Goal: Check status

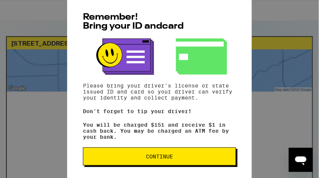
click at [116, 159] on span "Continue" at bounding box center [159, 156] width 140 height 5
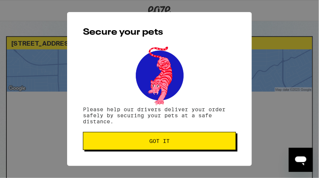
click at [127, 146] on button "Got it" at bounding box center [159, 141] width 153 height 18
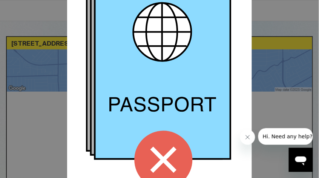
click at [248, 137] on icon "Close message from company" at bounding box center [248, 137] width 4 height 4
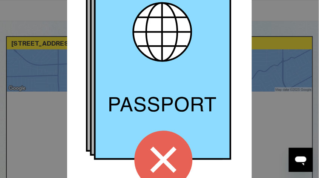
click at [161, 160] on icon at bounding box center [164, 160] width 26 height 26
click at [47, 111] on div "Remember! Bring your ID and card Passports are not accepted at this location. P…" at bounding box center [159, 89] width 319 height 178
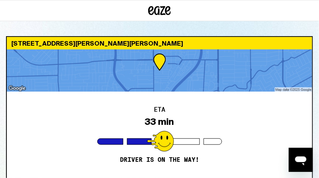
click at [63, 142] on div "ETA 33 min Driver is on the way!" at bounding box center [160, 135] width 306 height 87
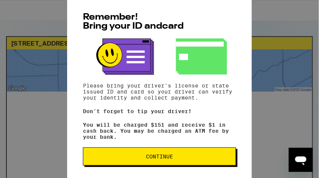
click at [138, 150] on button "Continue" at bounding box center [159, 157] width 153 height 18
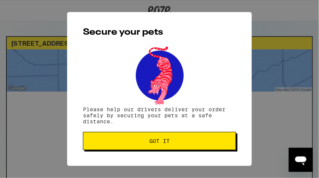
click at [137, 148] on button "Got it" at bounding box center [159, 141] width 153 height 18
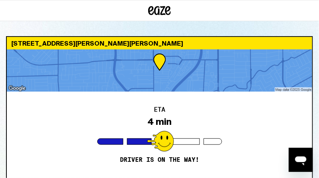
click at [200, 65] on div at bounding box center [160, 70] width 306 height 42
click at [168, 64] on div at bounding box center [160, 70] width 306 height 42
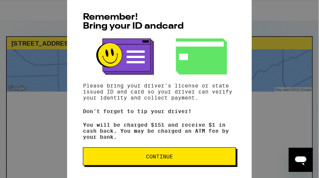
click at [125, 159] on span "Continue" at bounding box center [159, 156] width 140 height 5
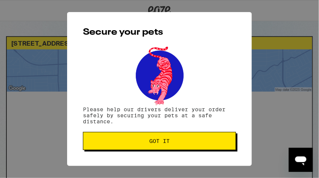
click at [126, 146] on button "Got it" at bounding box center [159, 141] width 153 height 18
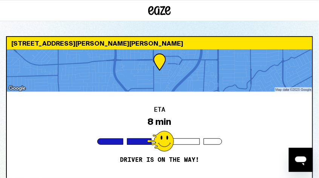
click at [57, 122] on div "ETA 8 min Driver is on the way!" at bounding box center [160, 135] width 306 height 87
click at [170, 137] on div at bounding box center [160, 141] width 27 height 21
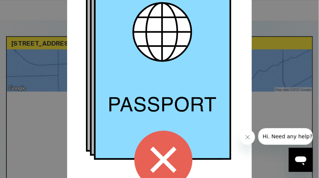
click at [160, 151] on icon at bounding box center [164, 160] width 26 height 26
click at [245, 139] on icon "Close message from company" at bounding box center [248, 137] width 6 height 6
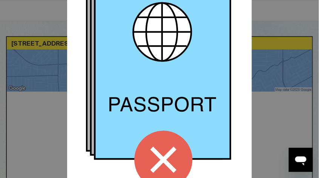
click at [162, 160] on icon at bounding box center [164, 160] width 26 height 26
click at [162, 158] on icon at bounding box center [164, 160] width 26 height 26
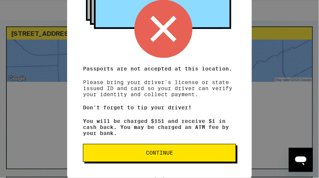
scroll to position [13, 0]
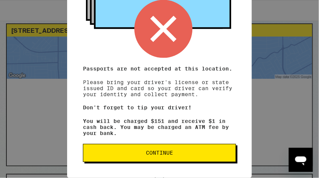
click at [159, 151] on span "Continue" at bounding box center [159, 153] width 27 height 5
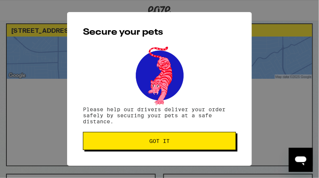
scroll to position [0, 0]
click at [158, 149] on button "Got it" at bounding box center [159, 141] width 153 height 18
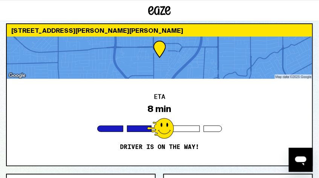
click at [222, 118] on div "ETA 8 min Driver is on the way!" at bounding box center [160, 122] width 306 height 87
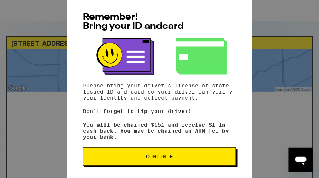
click at [116, 162] on button "Continue" at bounding box center [159, 157] width 153 height 18
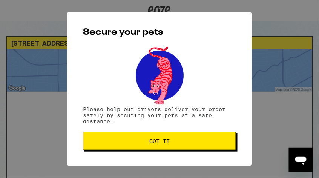
click at [127, 147] on button "Got it" at bounding box center [159, 141] width 153 height 18
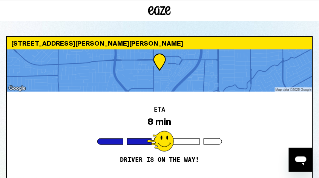
click at [168, 62] on div at bounding box center [160, 70] width 306 height 42
click at [163, 62] on div at bounding box center [160, 70] width 306 height 42
click at [191, 46] on div "[STREET_ADDRESS][PERSON_NAME][PERSON_NAME]" at bounding box center [160, 43] width 306 height 12
click at [92, 119] on div "ETA 8 min Driver is on the way!" at bounding box center [160, 135] width 306 height 87
click at [44, 134] on div "ETA 8 min Driver is on the way!" at bounding box center [160, 135] width 306 height 87
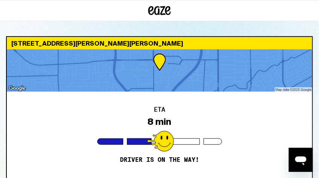
click at [293, 126] on div "ETA 8 min Driver is on the way!" at bounding box center [160, 135] width 306 height 87
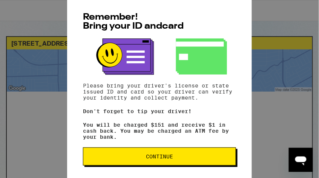
click at [145, 158] on span "Continue" at bounding box center [159, 156] width 140 height 5
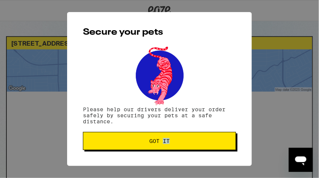
click at [145, 158] on div "Secure your pets Please help our drivers deliver your order safely by securing …" at bounding box center [159, 89] width 185 height 154
click at [148, 149] on button "Got it" at bounding box center [159, 141] width 153 height 18
